Goal: Task Accomplishment & Management: Use online tool/utility

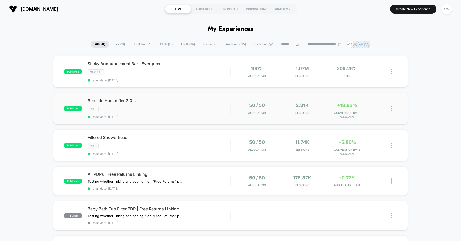
click at [161, 100] on span "Bedside Humidifier 2.0 Click to edit experience details" at bounding box center [159, 100] width 143 height 5
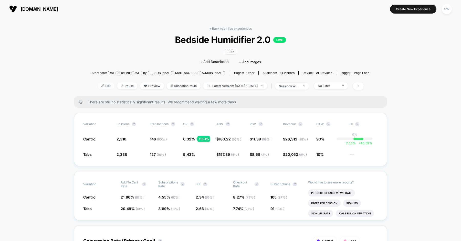
click at [98, 88] on span "Edit" at bounding box center [106, 85] width 17 height 7
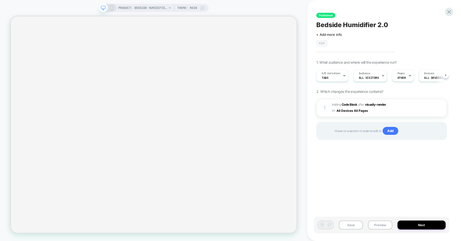
click at [336, 132] on span "Hover on a section in order to edit or Add" at bounding box center [388, 131] width 107 height 8
click at [312, 80] on div "Published Bedside Humidifier 2.0 Click to edit experience details + Add more in…" at bounding box center [384, 120] width 154 height 241
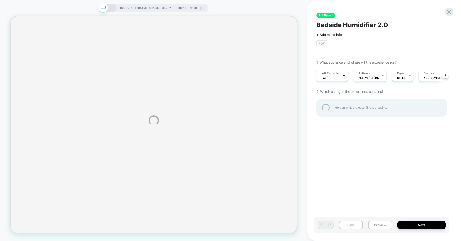
click at [328, 128] on div "PRODUCT: Bedside Humidifier 2.0 [canopy] PRODUCT: Bedside Humidifier 2.0 [canop…" at bounding box center [230, 120] width 461 height 241
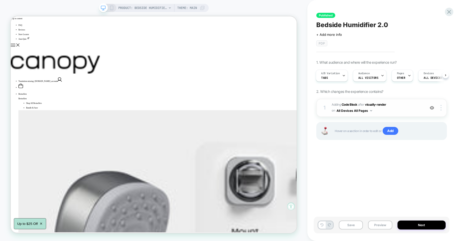
scroll to position [0, 0]
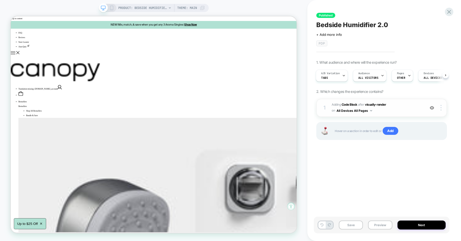
click at [402, 107] on span "Adding Code Block AFTER visually-render visually-render on All Devices All Pages" at bounding box center [377, 108] width 91 height 12
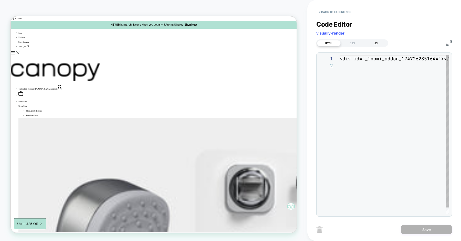
scroll to position [7, 0]
click at [379, 45] on div "JS" at bounding box center [376, 43] width 24 height 6
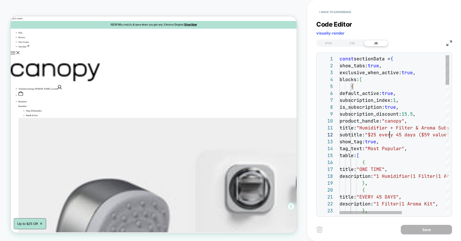
scroll to position [7, 55]
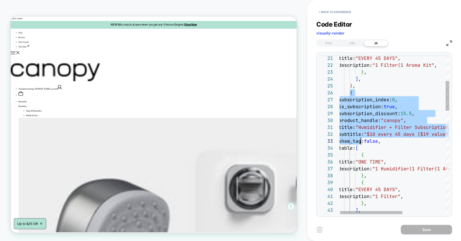
scroll to position [35, 25]
drag, startPoint x: 349, startPoint y: 93, endPoint x: 363, endPoint y: 167, distance: 75.9
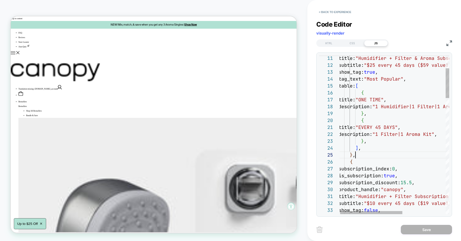
scroll to position [28, 5]
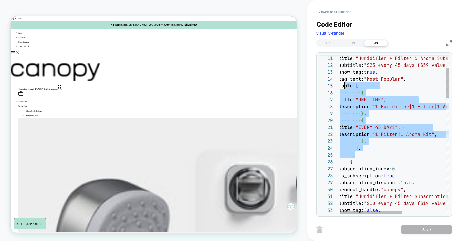
drag, startPoint x: 361, startPoint y: 156, endPoint x: 339, endPoint y: 48, distance: 110.4
click at [339, 49] on div "Code Editor visually-render HTML CSS JS 26 27 28 29 30 31 32 33 34 25 24 23 22 …" at bounding box center [384, 115] width 136 height 203
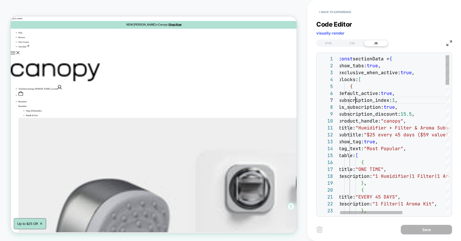
scroll to position [41, 17]
